Goal: Check status: Check status

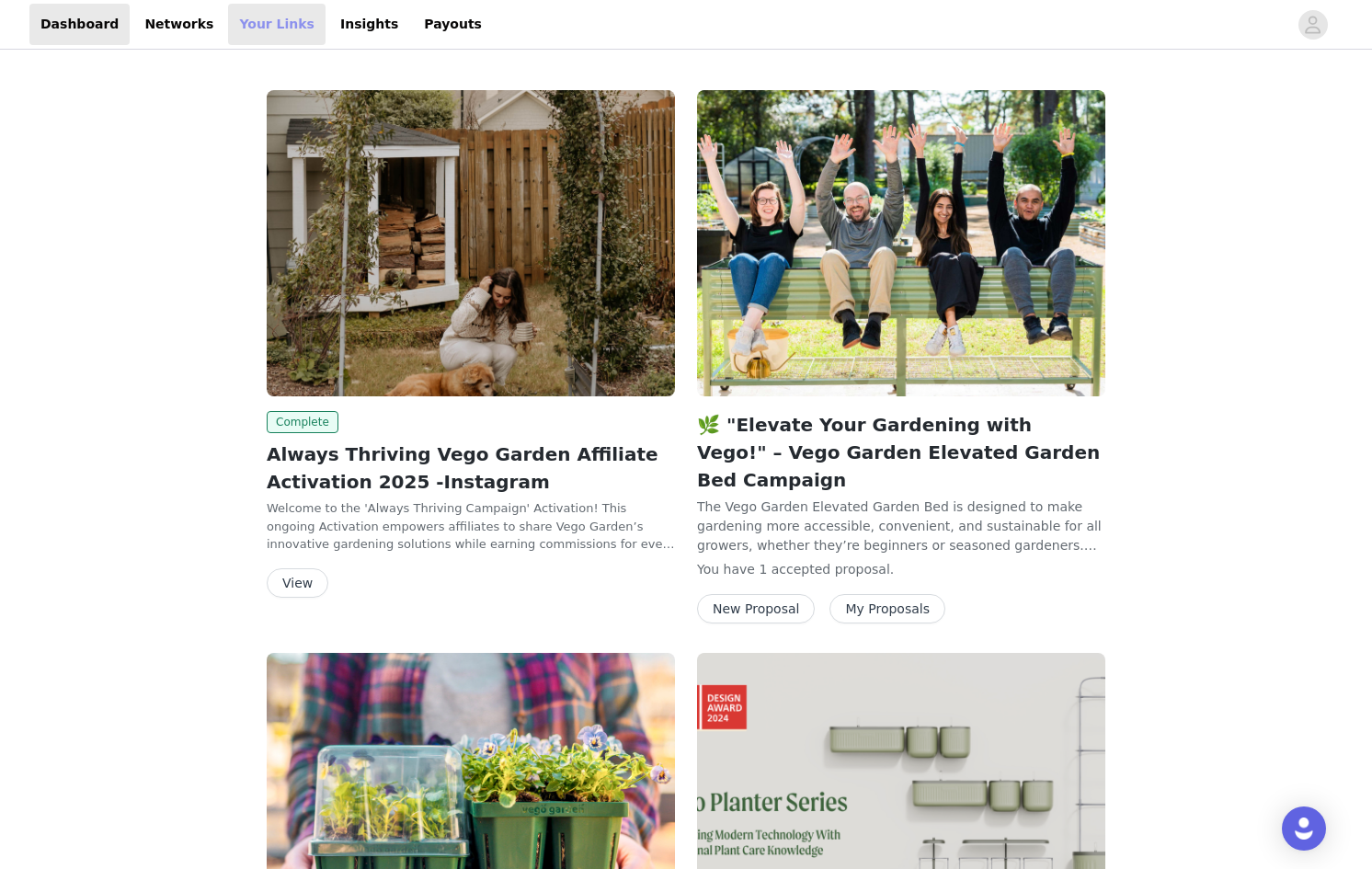
click at [264, 23] on link "Your Links" at bounding box center [276, 24] width 97 height 41
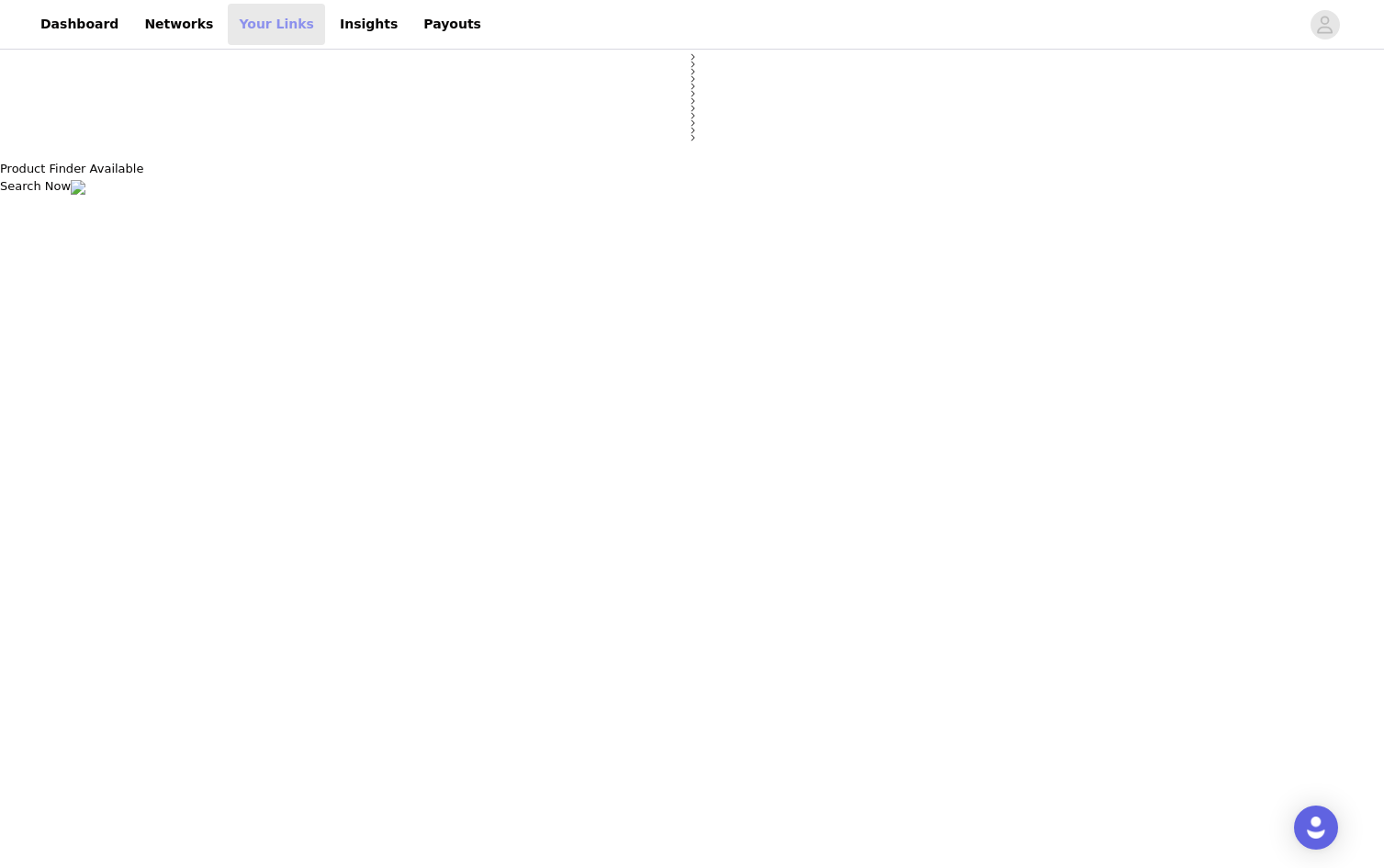
select select "12"
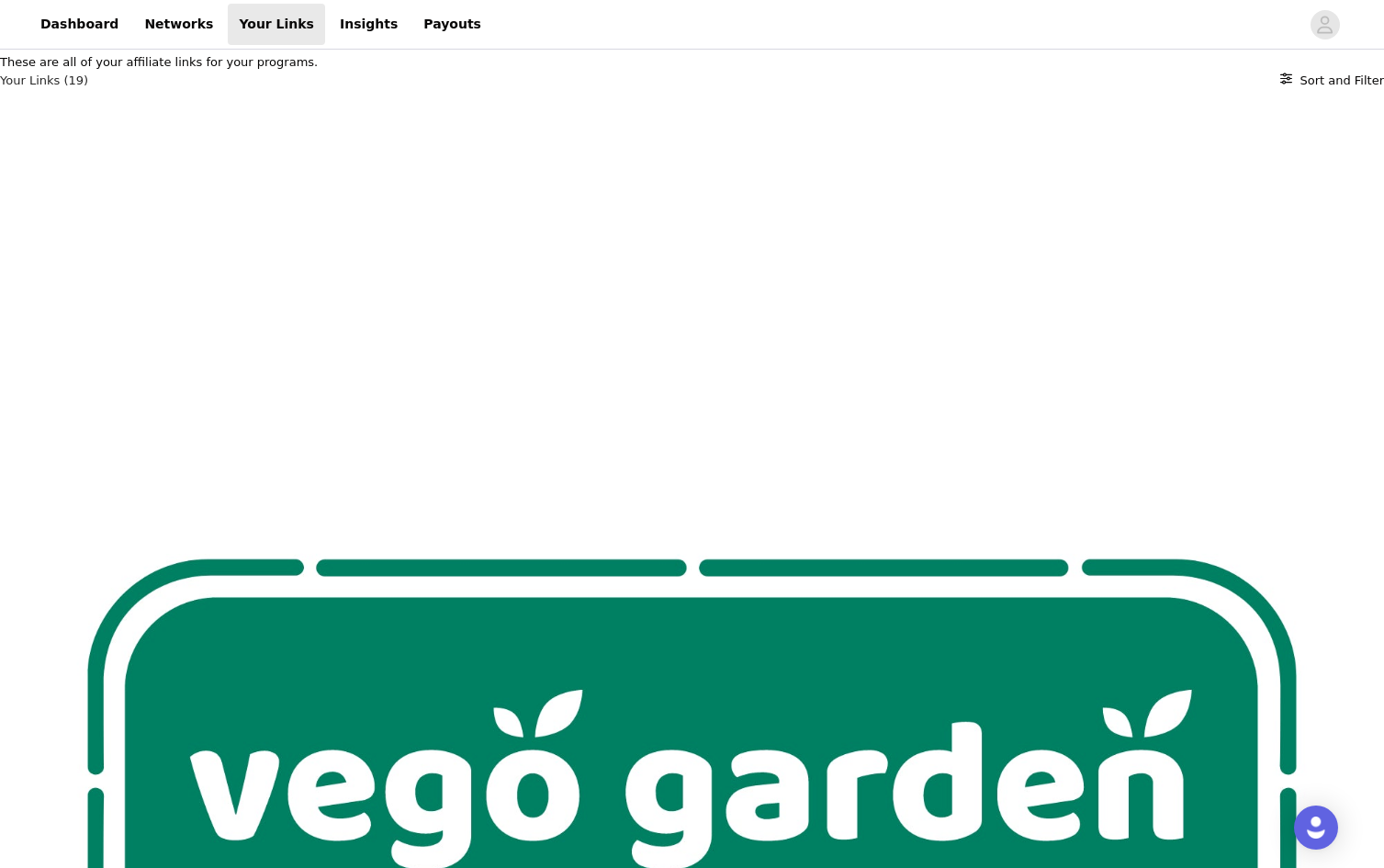
click at [424, 32] on link "Payouts" at bounding box center [452, 24] width 80 height 41
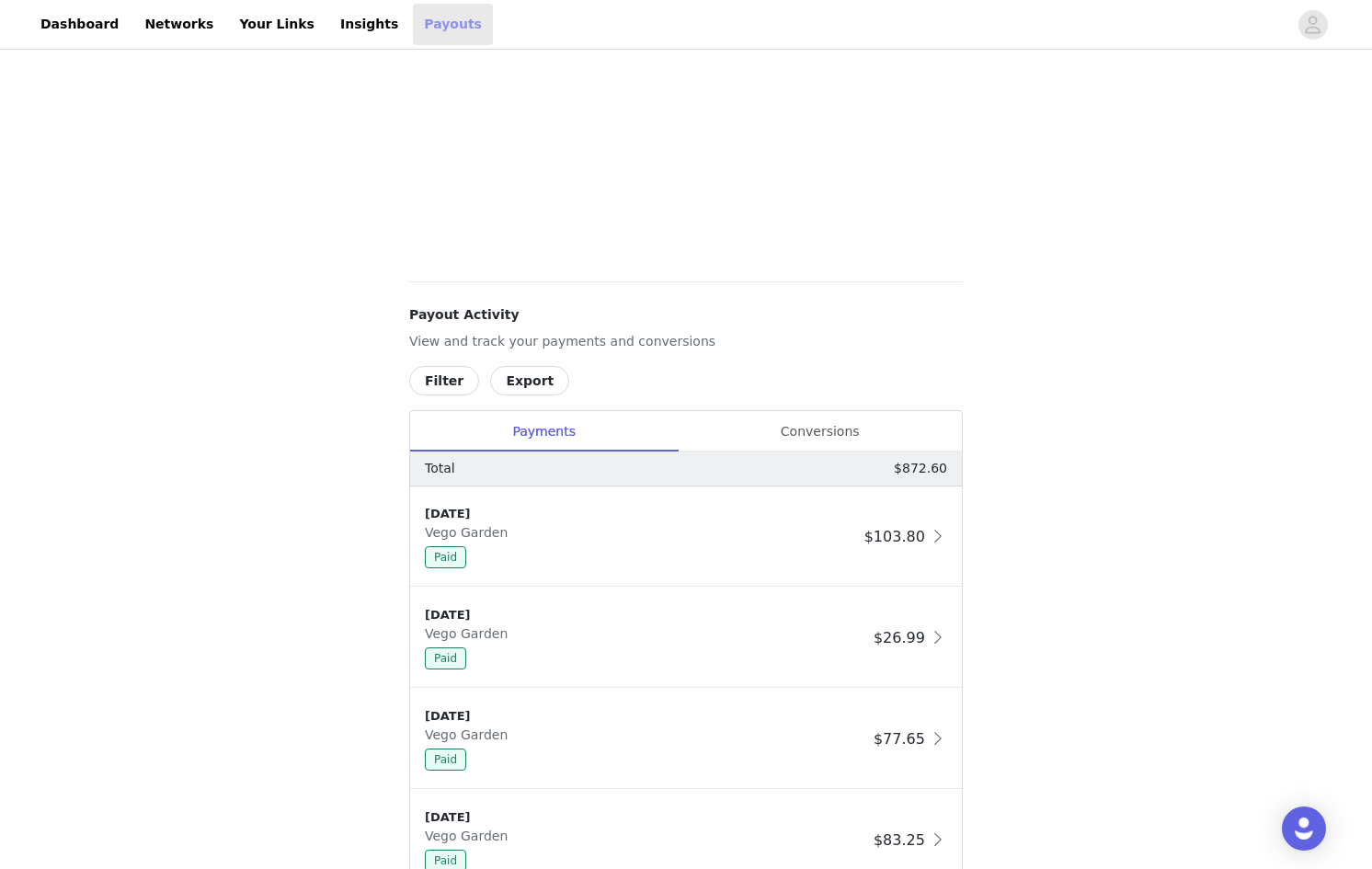
scroll to position [591, 0]
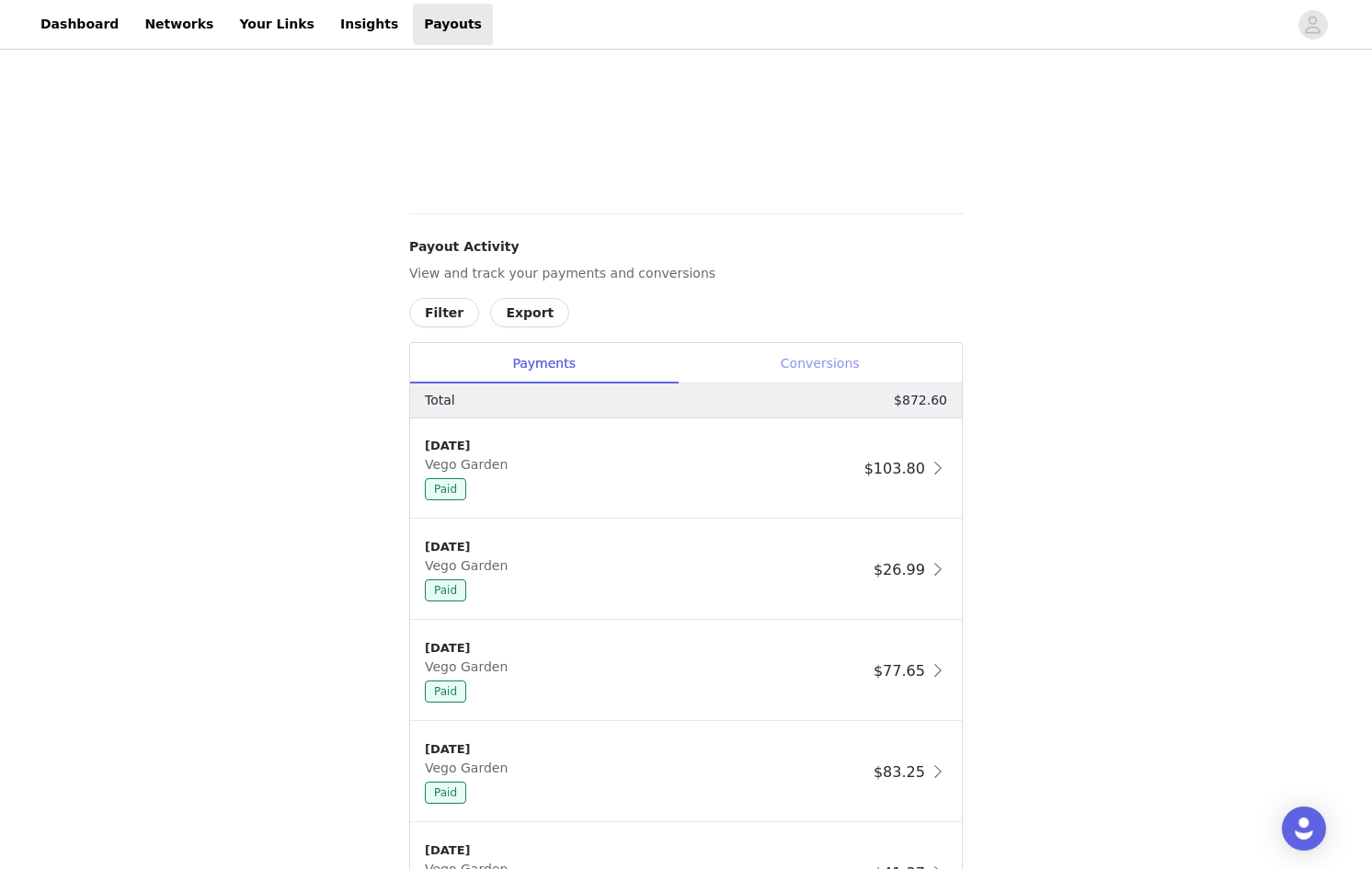
click at [831, 354] on div "Conversions" at bounding box center [819, 363] width 284 height 41
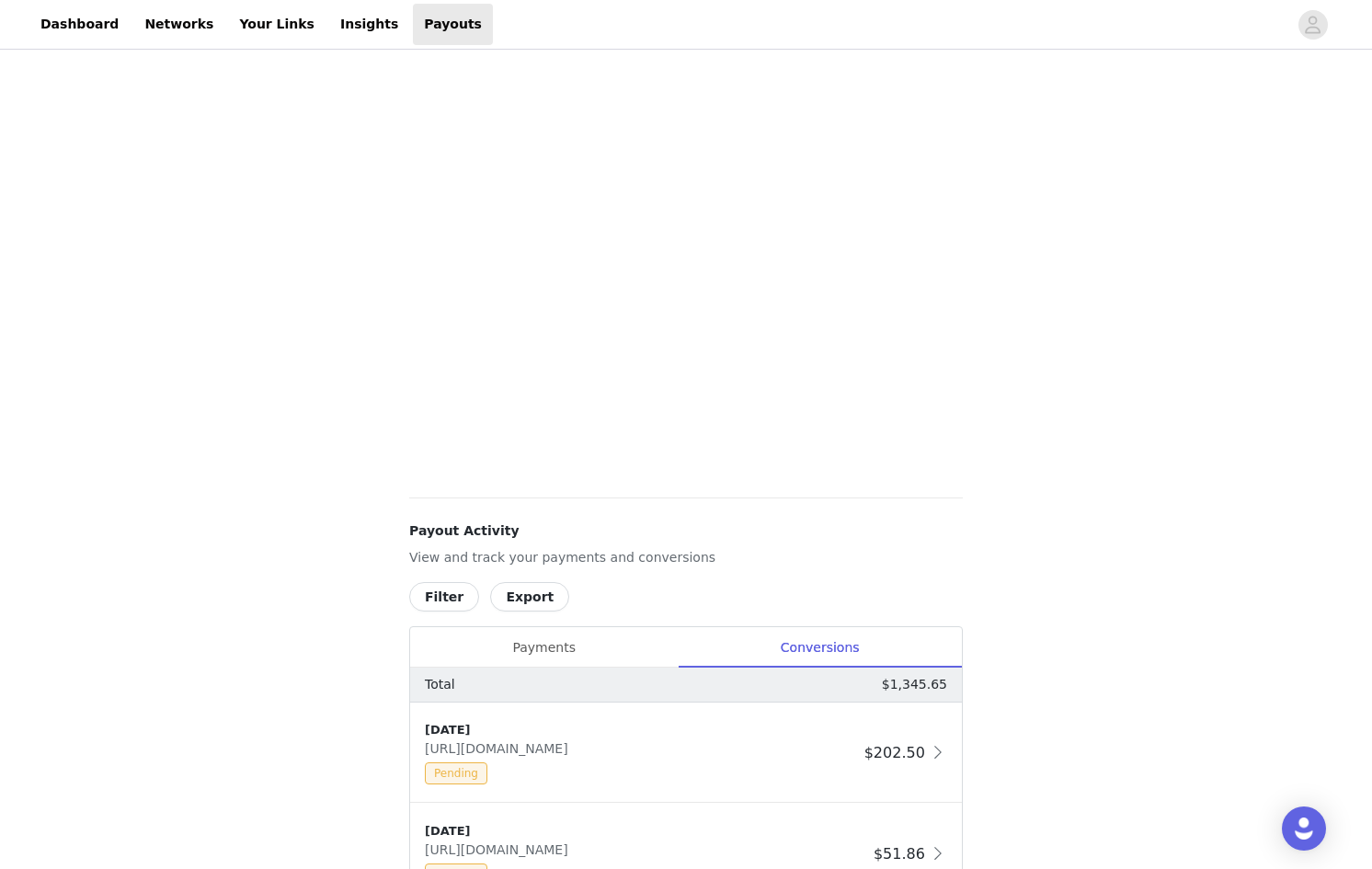
scroll to position [398, 0]
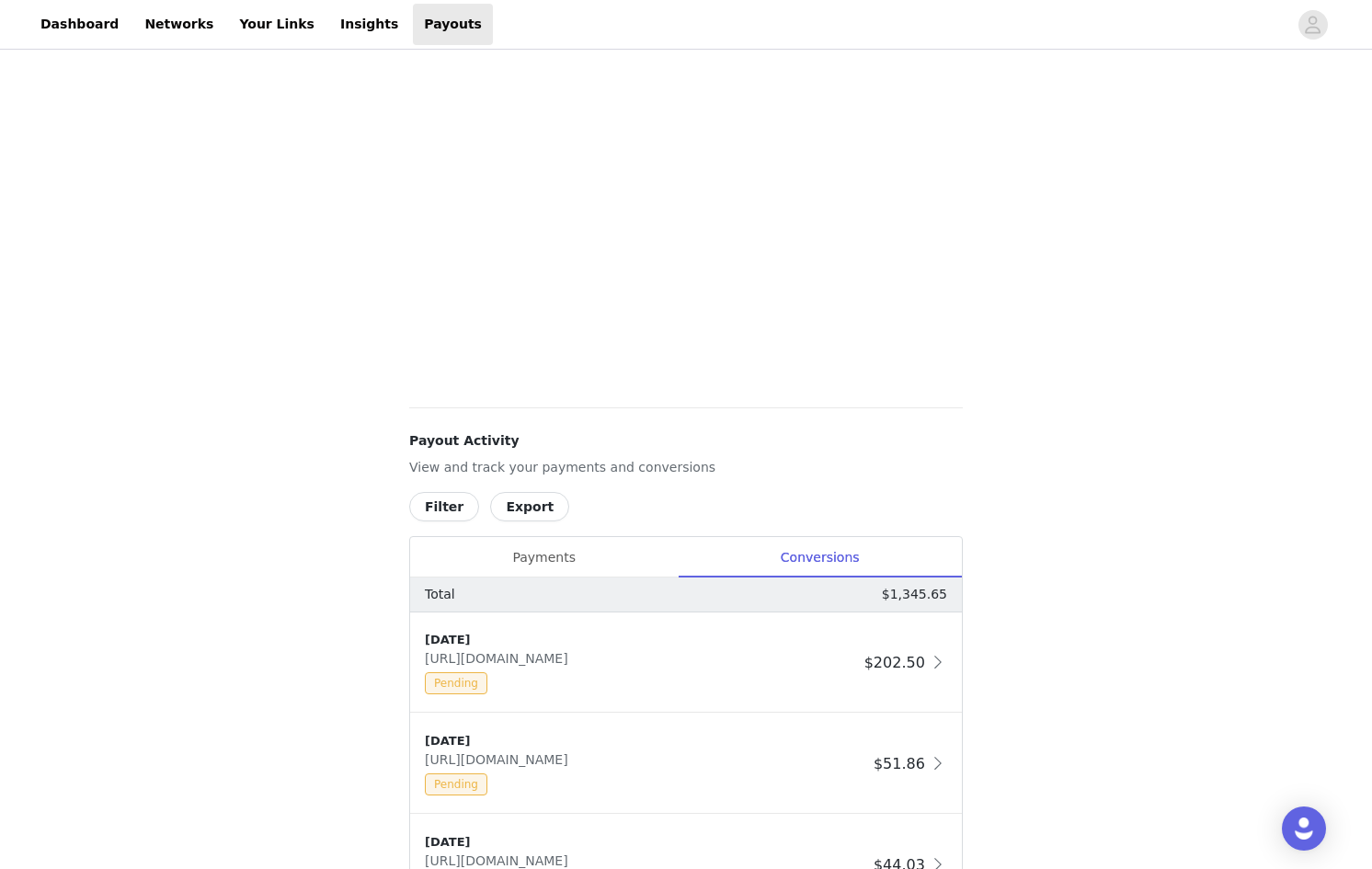
click at [433, 505] on button "Filter" at bounding box center [443, 507] width 70 height 30
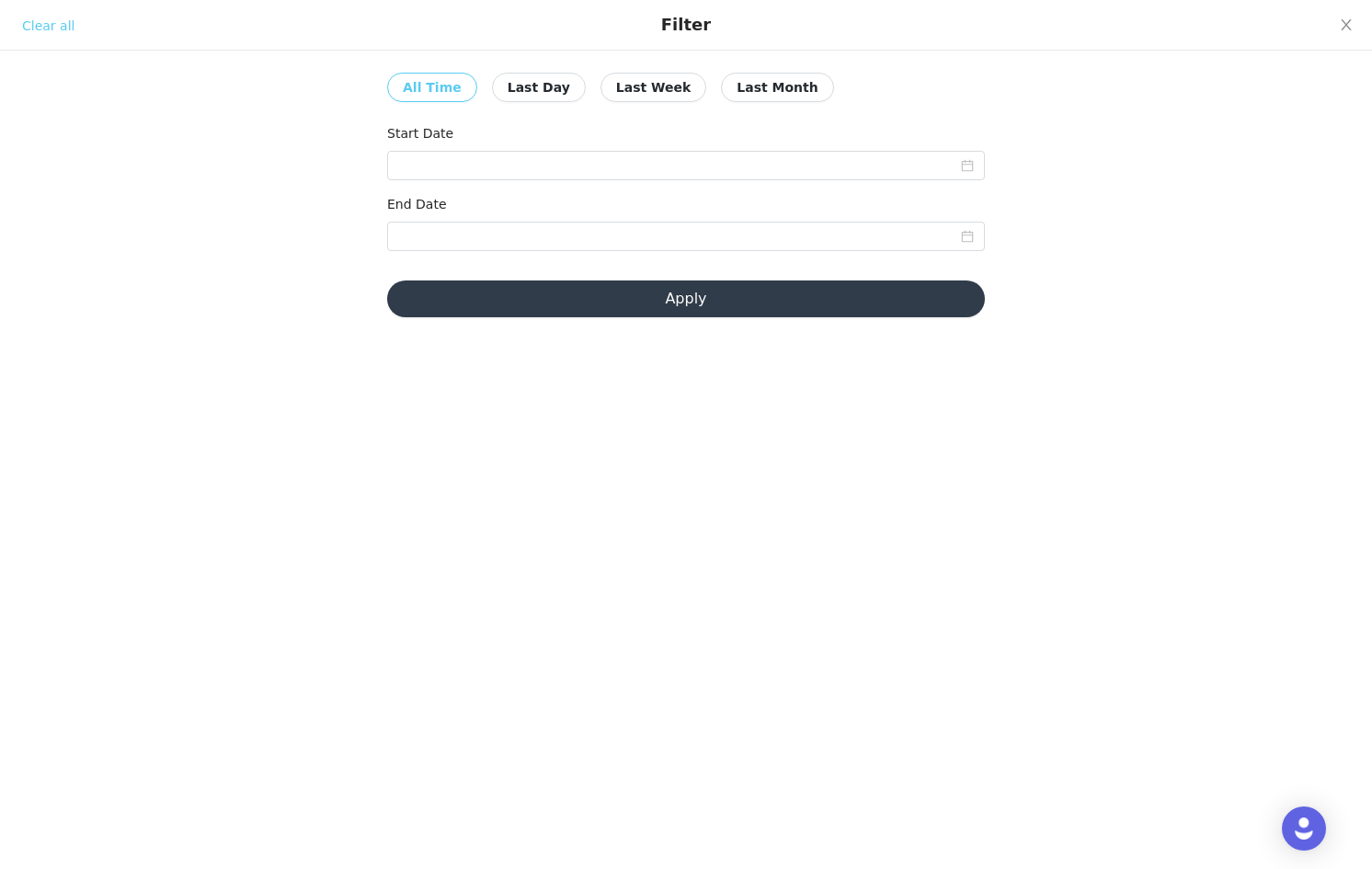
click at [742, 91] on button "Last Month" at bounding box center [777, 88] width 112 height 30
type input "[DATE]"
click at [629, 307] on button "Apply" at bounding box center [686, 298] width 597 height 36
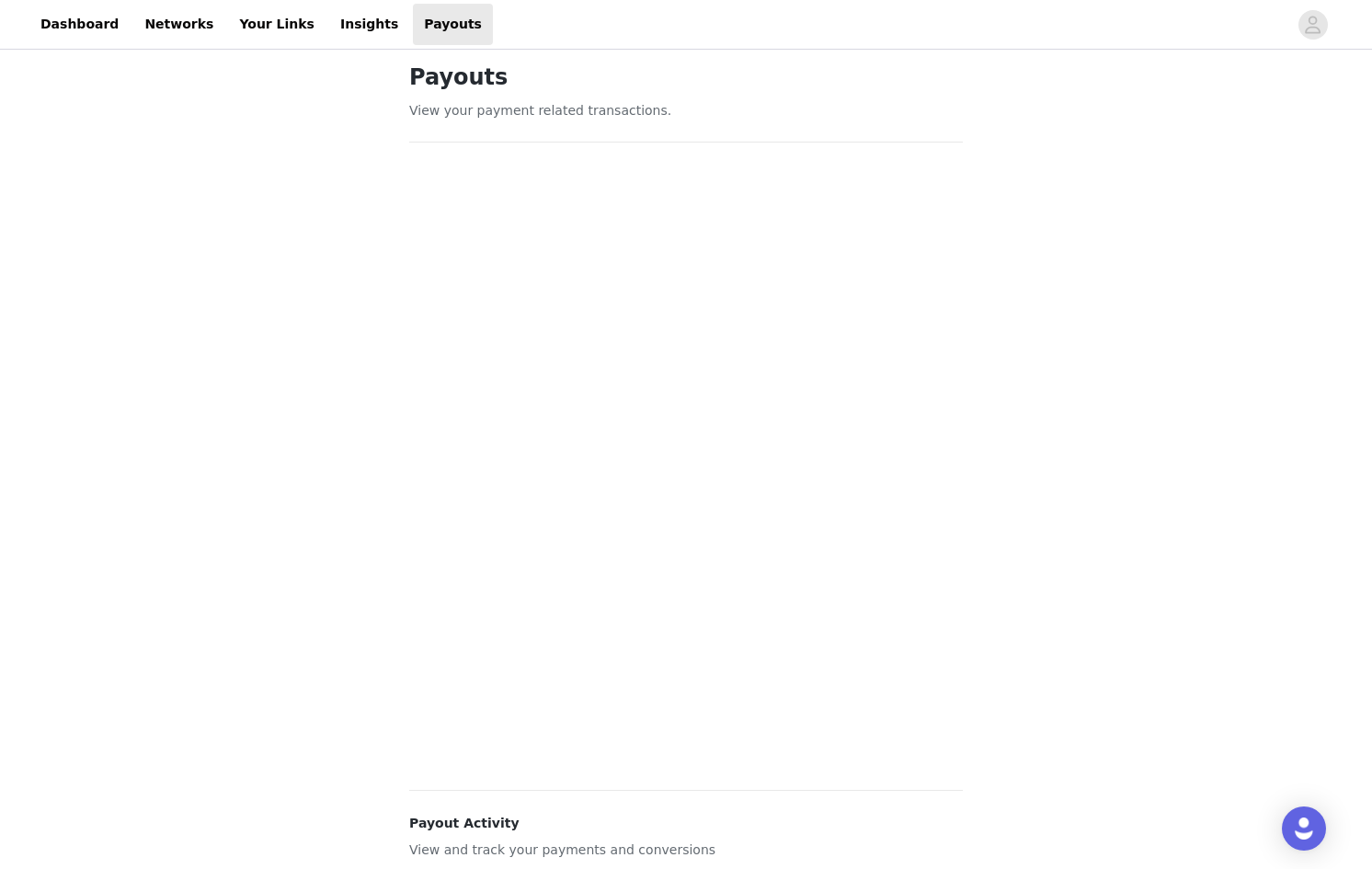
scroll to position [0, 0]
